Goal: Browse casually: Explore the website without a specific task or goal

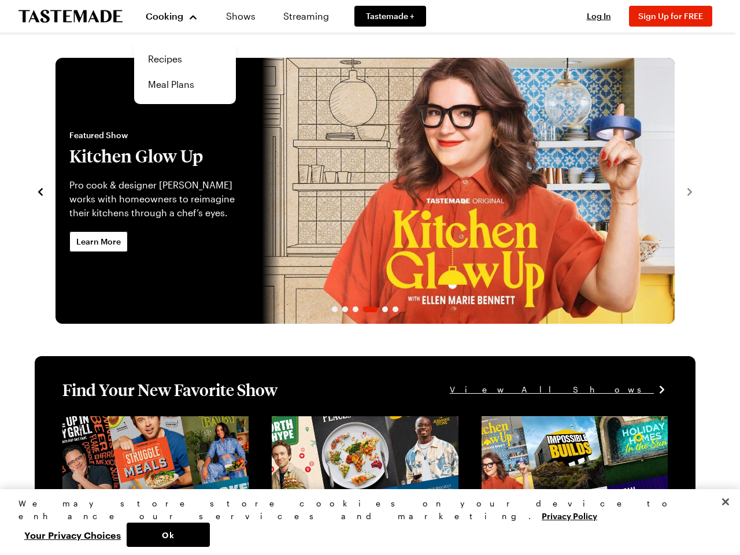
click at [172, 16] on span "Cooking" at bounding box center [165, 15] width 38 height 11
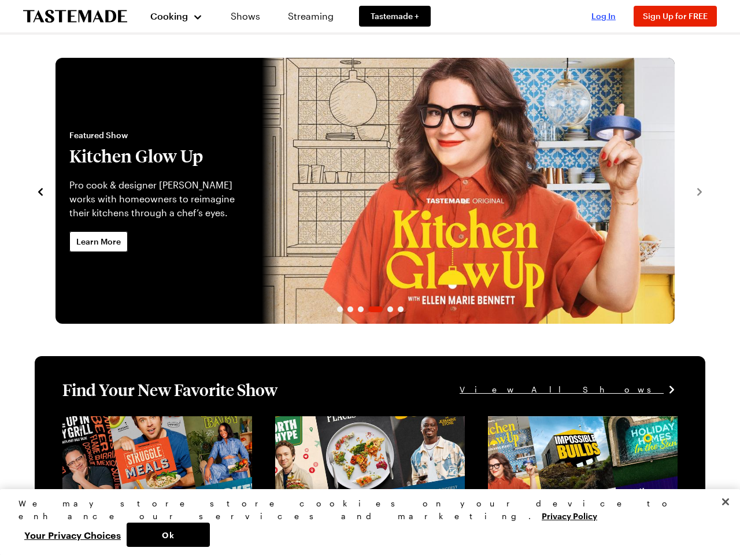
click at [599, 16] on span "Log In" at bounding box center [604, 16] width 24 height 10
click at [671, 16] on span "Sign Up for FREE" at bounding box center [675, 16] width 65 height 10
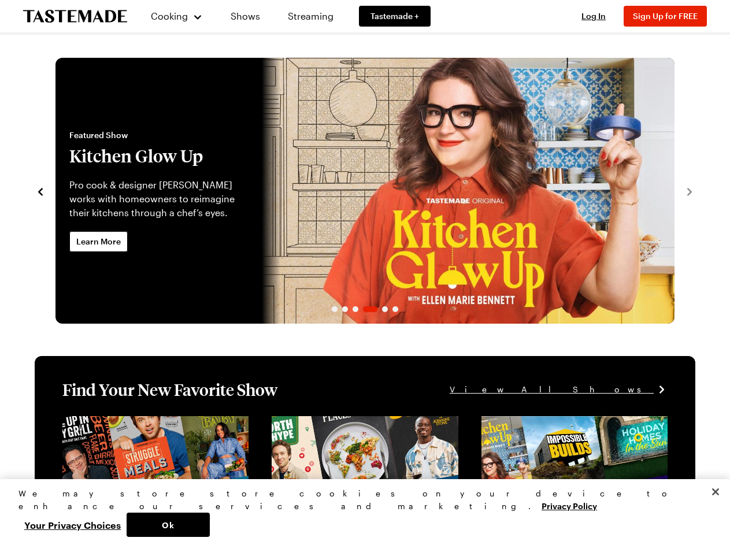
click at [40, 191] on icon "navigate to previous item" at bounding box center [40, 192] width 5 height 8
